Goal: Register for event/course

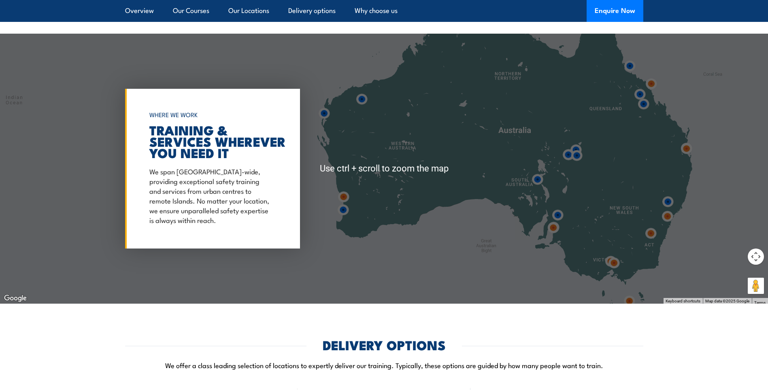
scroll to position [1134, 0]
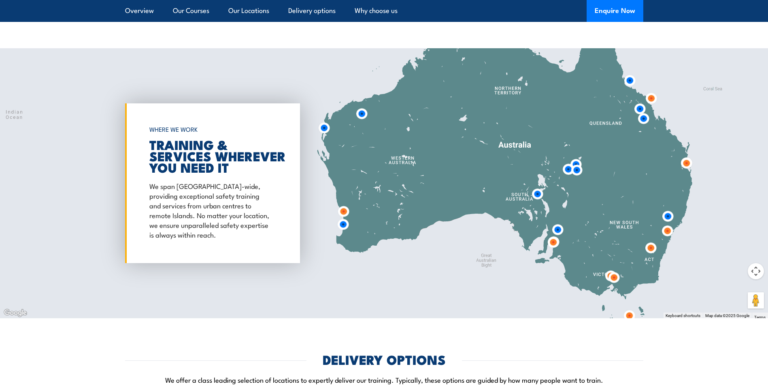
click at [667, 231] on img at bounding box center [667, 230] width 15 height 15
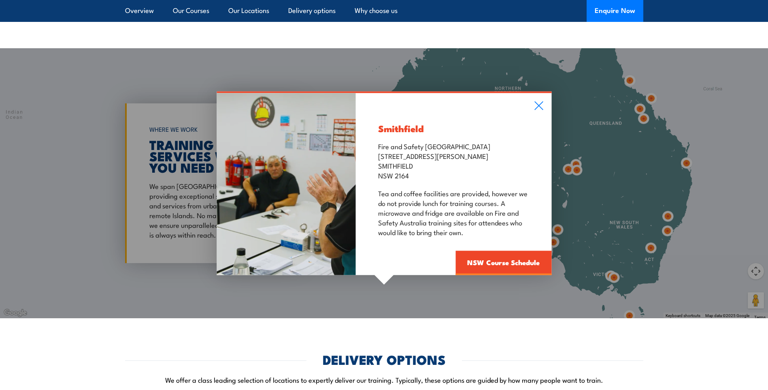
click at [668, 217] on div "Smithfield Fire and Safety Australia Unit 1, 747 The Horsley Drive SMITHFIELD N…" at bounding box center [384, 183] width 768 height 270
click at [535, 106] on icon at bounding box center [538, 105] width 9 height 9
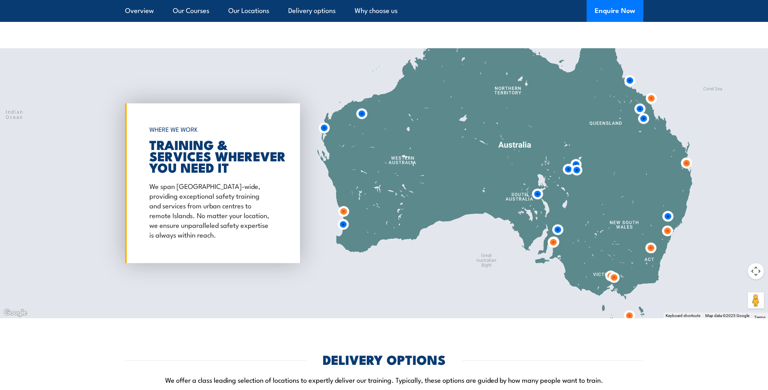
click at [669, 215] on img at bounding box center [668, 216] width 15 height 15
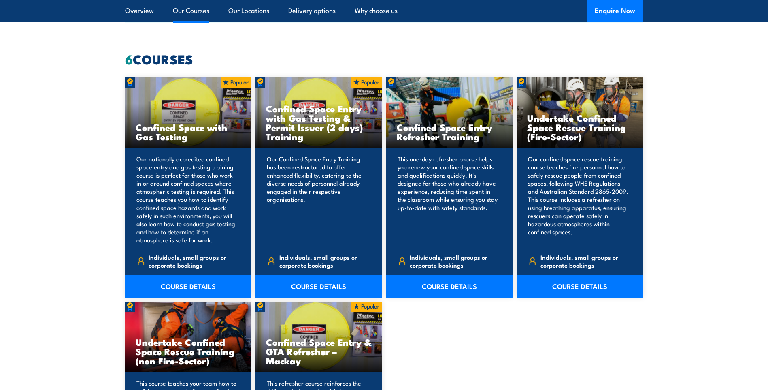
scroll to position [567, 0]
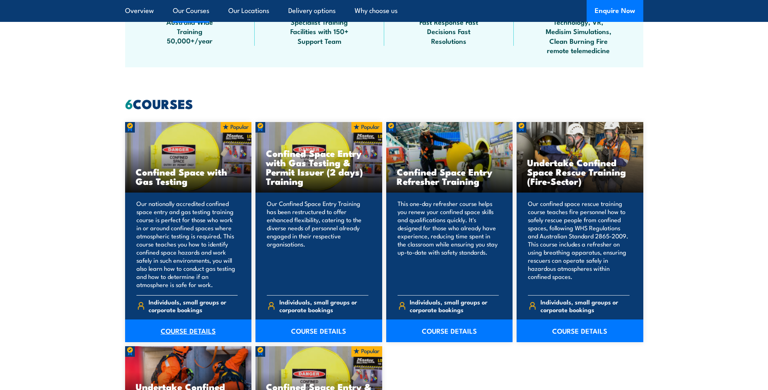
click at [188, 332] on link "COURSE DETAILS" at bounding box center [188, 330] width 127 height 23
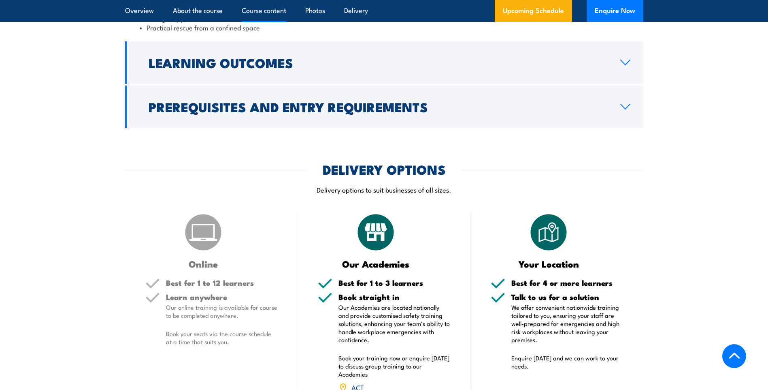
scroll to position [1175, 0]
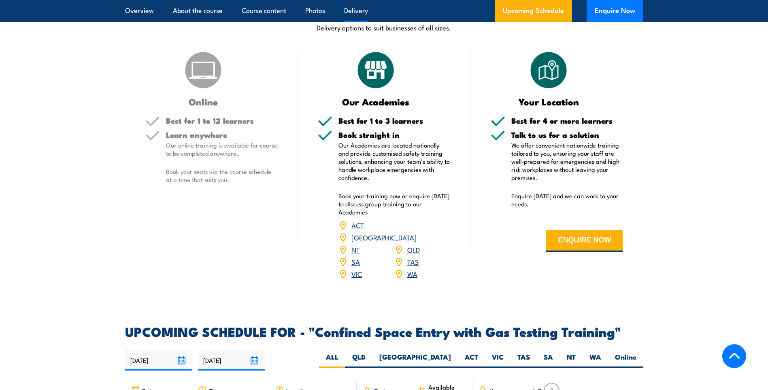
click at [417, 235] on link "[GEOGRAPHIC_DATA]" at bounding box center [384, 237] width 65 height 10
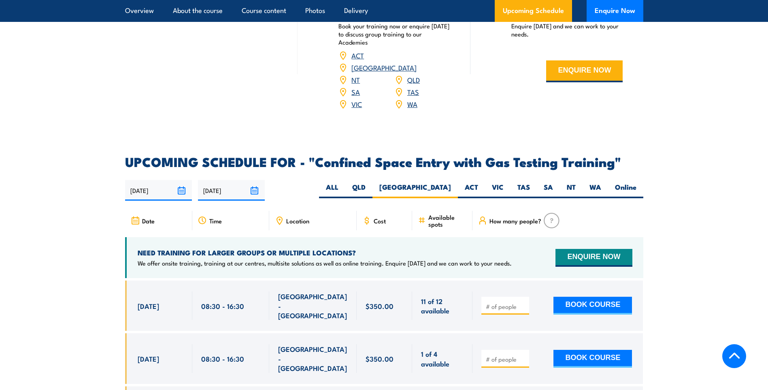
scroll to position [1416, 0]
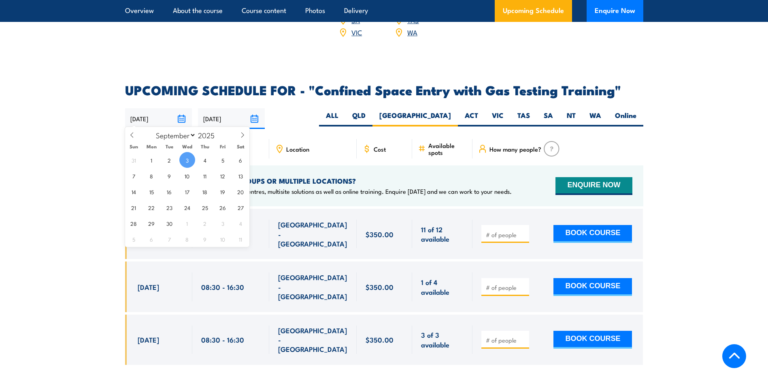
click at [155, 111] on input "[DATE]" at bounding box center [158, 118] width 67 height 21
click at [228, 116] on input "[DATE]" at bounding box center [231, 118] width 67 height 21
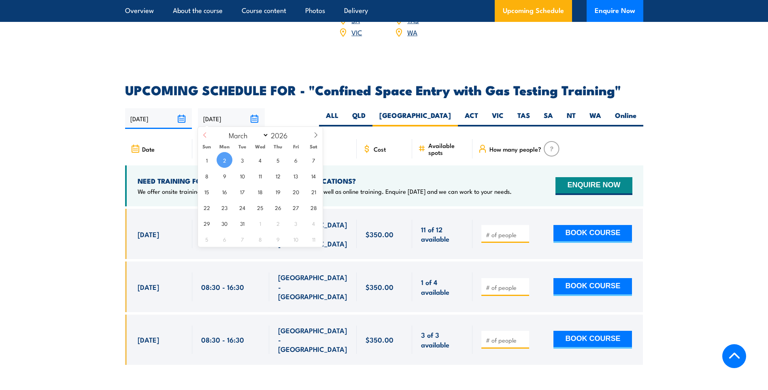
click at [208, 134] on span at bounding box center [205, 138] width 14 height 22
select select "0"
click at [208, 134] on span at bounding box center [205, 138] width 14 height 22
type input "2025"
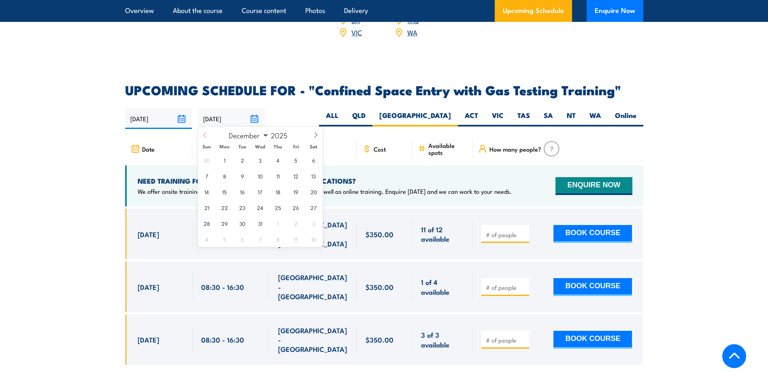
click at [208, 134] on span at bounding box center [205, 138] width 14 height 22
select select "8"
click at [316, 190] on span "20" at bounding box center [314, 191] width 16 height 16
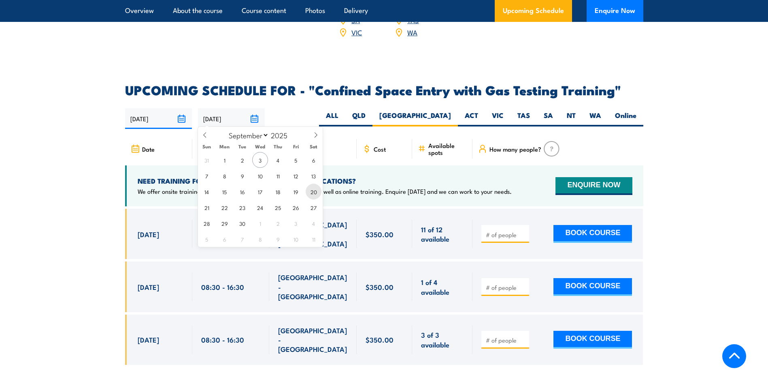
type input "20/09/2025"
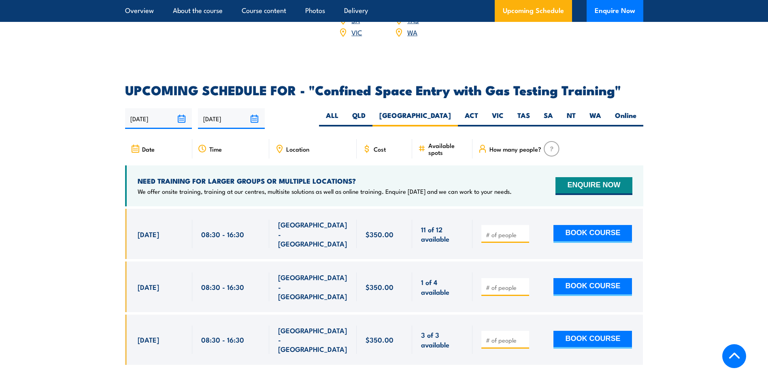
click at [695, 140] on section "UPCOMING SCHEDULE FOR - "Confined Space Entry with Gas Testing Training" 03/09/…" at bounding box center [384, 230] width 768 height 293
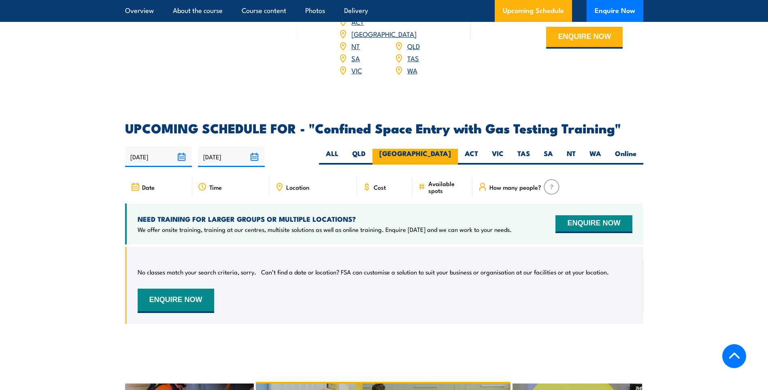
scroll to position [1375, 0]
